Goal: Transaction & Acquisition: Purchase product/service

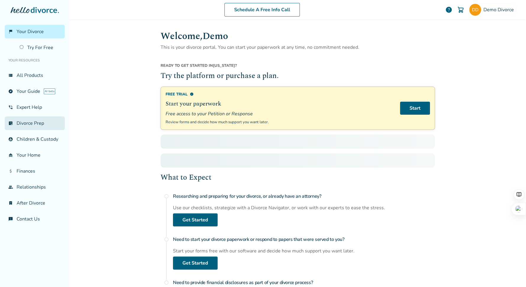
click at [23, 119] on link "list_alt_check Divorce Prep" at bounding box center [35, 124] width 60 height 14
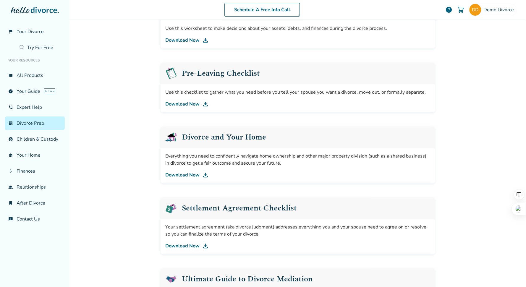
scroll to position [139, 0]
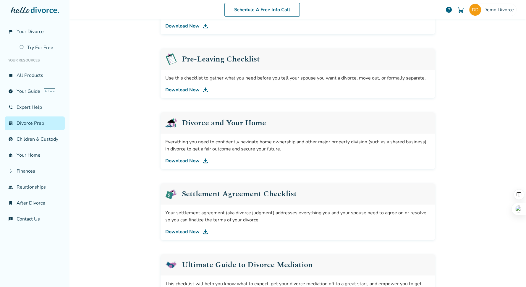
click at [186, 233] on link "Download Now" at bounding box center [297, 231] width 265 height 7
click at [193, 89] on link "Download Now" at bounding box center [297, 89] width 265 height 7
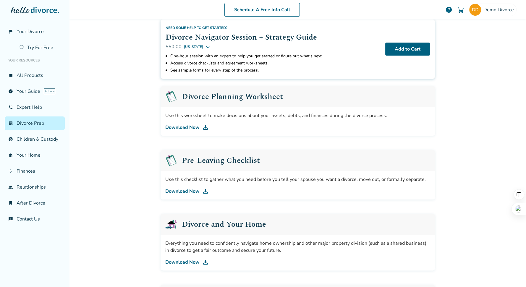
scroll to position [0, 0]
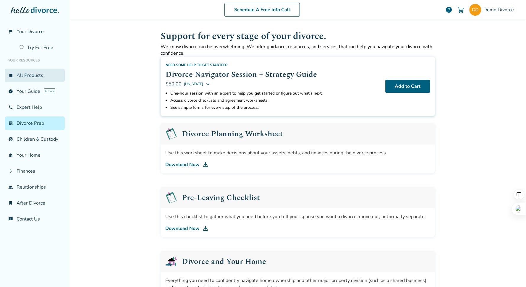
click at [30, 78] on link "view_list All Products" at bounding box center [35, 76] width 60 height 14
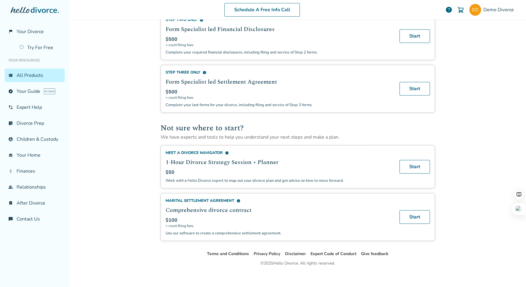
scroll to position [296, 0]
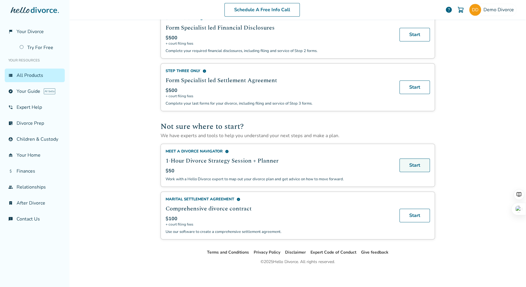
click at [408, 162] on link "Start" at bounding box center [415, 166] width 30 height 14
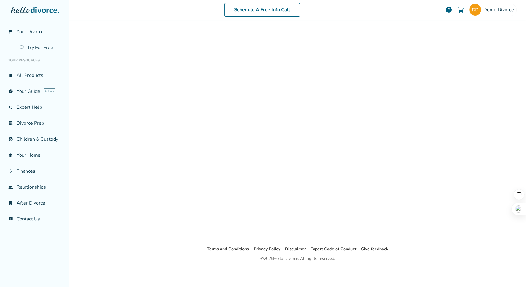
scroll to position [29, 0]
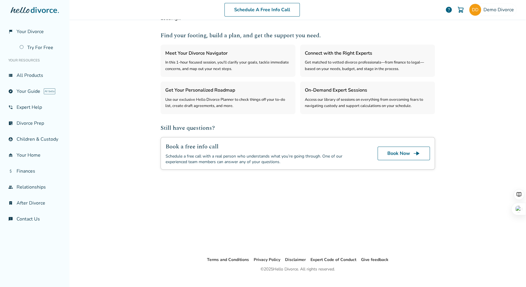
select select "***"
